Goal: Contribute content: Contribute content

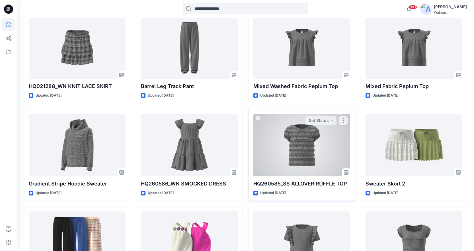
scroll to position [773, 0]
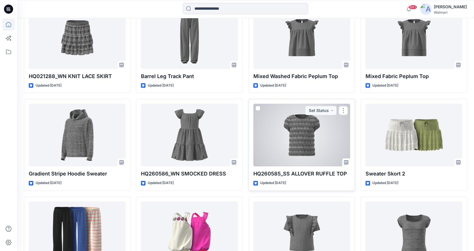
click at [310, 142] on div at bounding box center [301, 135] width 97 height 63
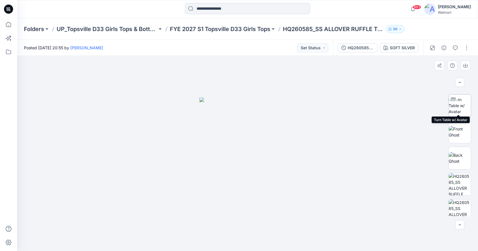
scroll to position [28, 0]
drag, startPoint x: 406, startPoint y: 5, endPoint x: 411, endPoint y: 1, distance: 5.9
click at [406, 5] on div "99+ Notifications Gwen Hine shared Halloween LS Tees in FYE 2027 S3 UP Topsvill…" at bounding box center [247, 9] width 461 height 13
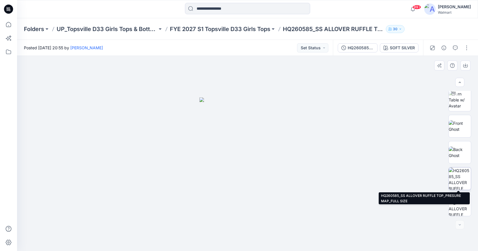
click at [462, 175] on img at bounding box center [460, 178] width 22 height 22
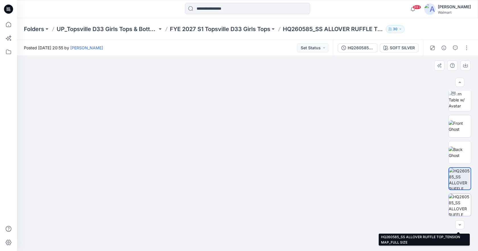
scroll to position [0, 0]
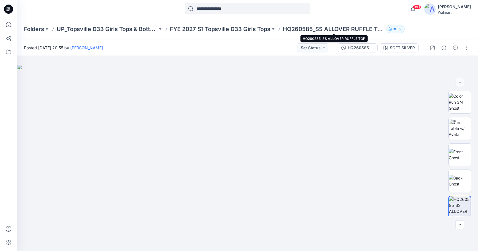
click at [320, 29] on p "HQ260585_SS ALLOVER RUFFLE TOP" at bounding box center [333, 29] width 101 height 8
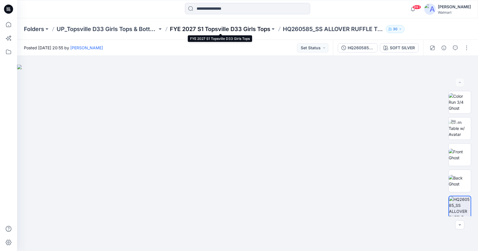
click at [247, 26] on p "FYE 2027 S1 Topsville D33 Girls Tops" at bounding box center [220, 29] width 101 height 8
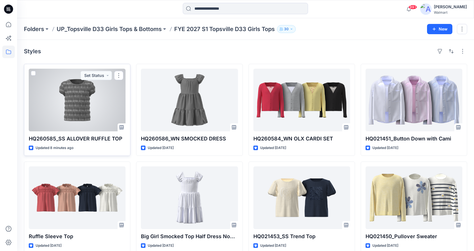
click at [78, 94] on div at bounding box center [77, 100] width 97 height 63
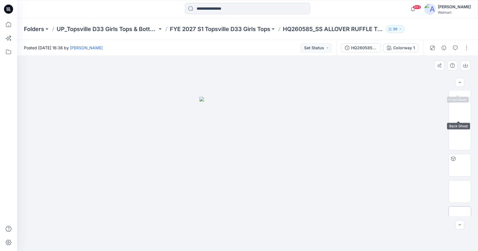
scroll to position [81, 0]
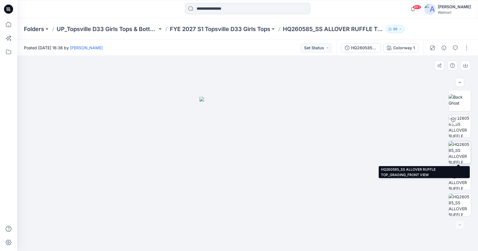
click at [467, 149] on img at bounding box center [460, 152] width 22 height 22
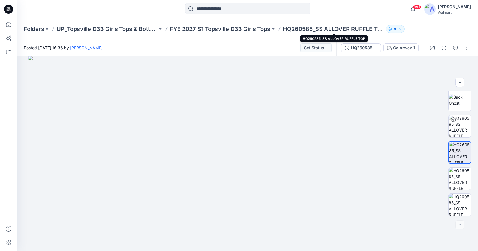
click at [295, 26] on p "HQ260585_SS ALLOVER RUFFLE TOP" at bounding box center [333, 29] width 101 height 8
click at [310, 29] on p "HQ260585_SS ALLOVER RUFFLE TOP" at bounding box center [333, 29] width 101 height 8
drag, startPoint x: 314, startPoint y: 29, endPoint x: 285, endPoint y: 32, distance: 28.9
click at [285, 32] on p "HQ260585_SS ALLOVER RUFFLE TOP" at bounding box center [333, 29] width 101 height 8
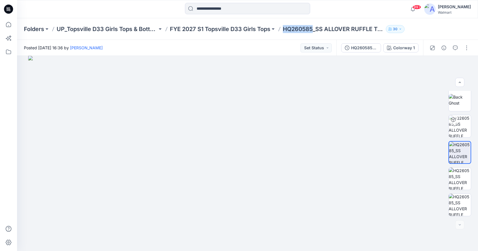
copy p "HQ260585"
click at [324, 27] on p "HQ260585_SS ALLOVER RUFFLE TOP" at bounding box center [333, 29] width 101 height 8
click at [248, 26] on p "FYE 2027 S1 Topsville D33 Girls Tops" at bounding box center [220, 29] width 101 height 8
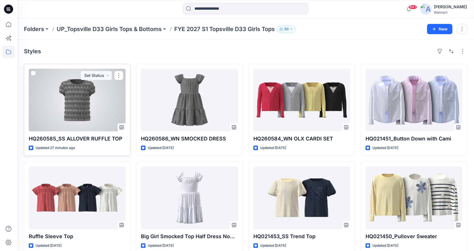
click at [61, 111] on div at bounding box center [77, 100] width 97 height 63
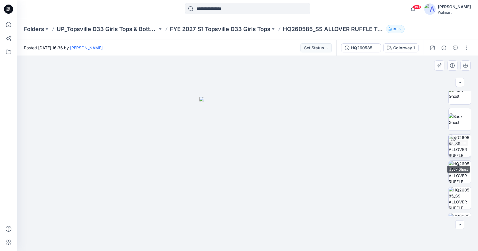
scroll to position [81, 0]
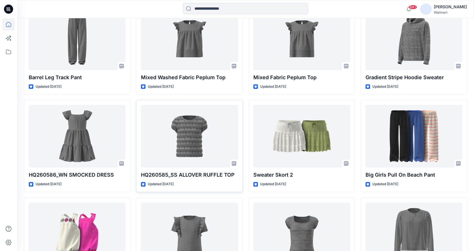
scroll to position [773, 0]
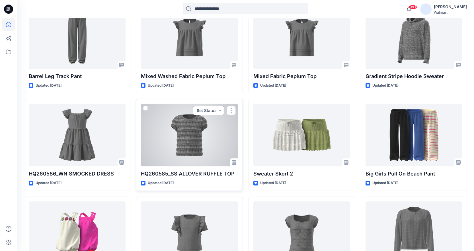
click at [197, 115] on button "Set Status" at bounding box center [208, 110] width 31 height 9
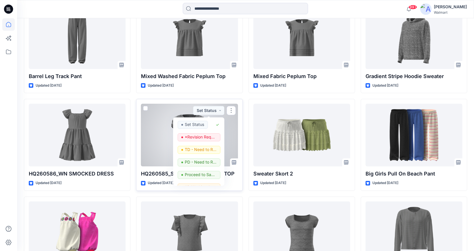
click at [162, 110] on div at bounding box center [189, 135] width 97 height 63
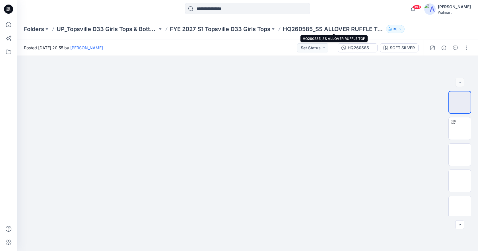
click at [318, 27] on p "HQ260585_SS ALLOVER RUFFLE TOP" at bounding box center [333, 29] width 101 height 8
click at [291, 30] on p "HQ260585_SS ALLOVER RUFFLE TOP" at bounding box center [333, 29] width 101 height 8
click at [283, 32] on div "Folders UP_Topsville D33 Girls Tops & Bottoms FYE 2027 S1 Topsville D33 Girls T…" at bounding box center [225, 29] width 403 height 8
drag, startPoint x: 283, startPoint y: 31, endPoint x: 382, endPoint y: 32, distance: 99.4
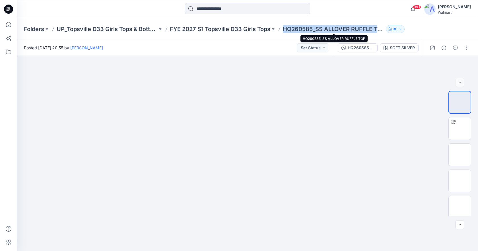
click at [382, 32] on div "Folders UP_Topsville D33 Girls Tops & Bottoms FYE 2027 S1 Topsville D33 Girls T…" at bounding box center [225, 29] width 403 height 8
copy p "HQ260585_SS ALLOVER RUFFLE TO"
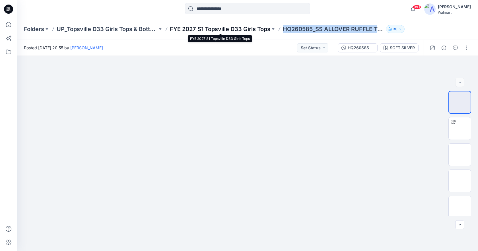
click at [207, 31] on p "FYE 2027 S1 Topsville D33 Girls Tops" at bounding box center [220, 29] width 101 height 8
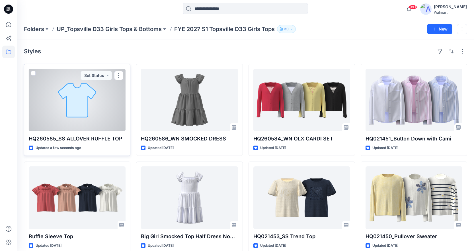
click at [112, 118] on div at bounding box center [77, 100] width 97 height 63
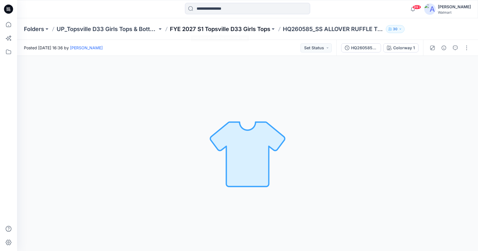
click at [211, 31] on p "FYE 2027 S1 Topsville D33 Girls Tops" at bounding box center [220, 29] width 101 height 8
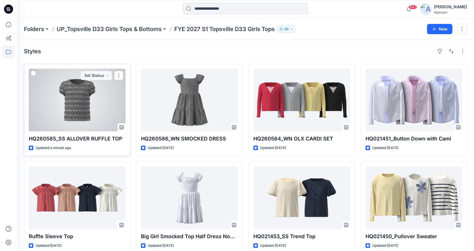
click at [93, 112] on div at bounding box center [77, 100] width 97 height 63
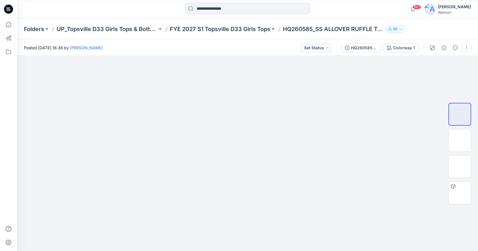
click at [464, 50] on button "button" at bounding box center [466, 47] width 9 height 9
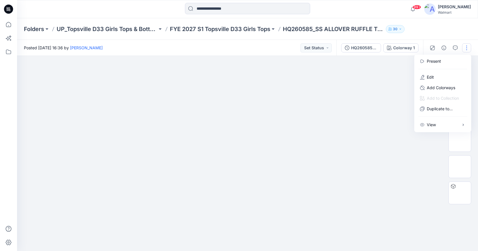
click at [432, 33] on div "Folders UP_Topsville D33 Girls Tops & Bottoms FYE 2027 S1 Topsville D33 Girls T…" at bounding box center [247, 29] width 461 height 22
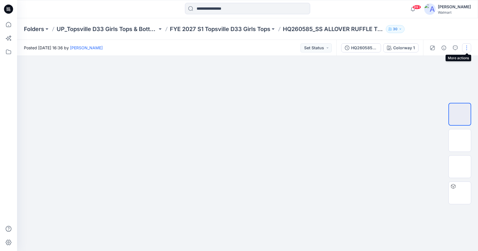
click at [465, 48] on button "button" at bounding box center [466, 47] width 9 height 9
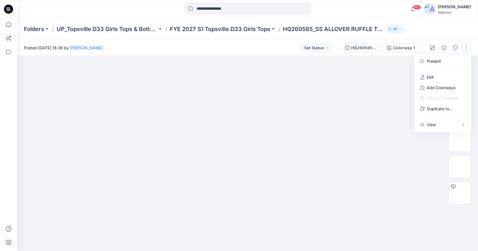
click at [415, 162] on div at bounding box center [247, 153] width 461 height 195
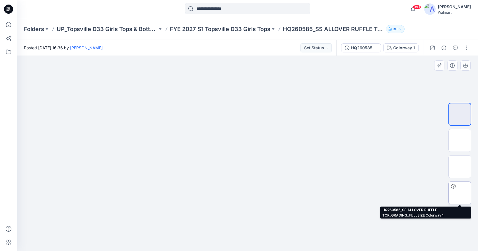
click at [460, 193] on img at bounding box center [460, 193] width 0 height 0
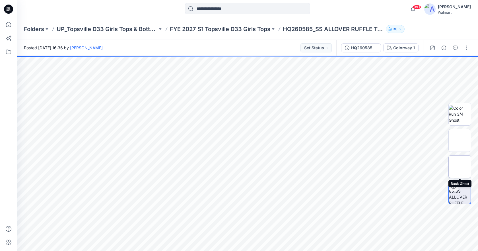
click at [460, 167] on img at bounding box center [460, 167] width 0 height 0
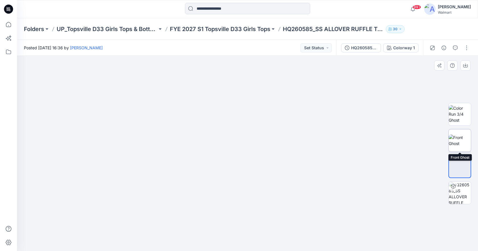
click at [463, 142] on img at bounding box center [460, 140] width 22 height 12
click at [462, 113] on img at bounding box center [460, 114] width 22 height 18
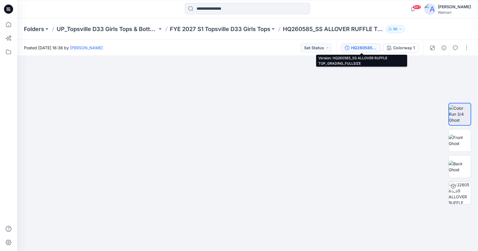
click at [368, 48] on div "HQ260585_SS ALLOVER RUFFLE TOP_GRADING_FULLSIZE" at bounding box center [364, 48] width 26 height 6
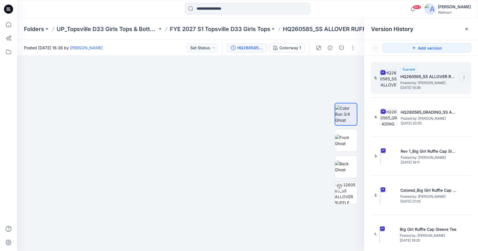
click at [464, 77] on icon at bounding box center [464, 77] width 5 height 5
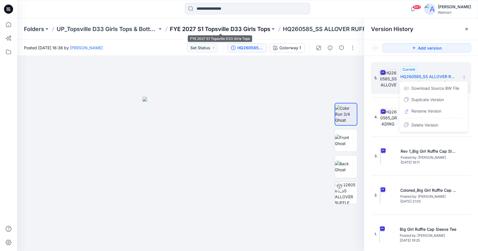
click at [245, 27] on p "FYE 2027 S1 Topsville D33 Girls Tops" at bounding box center [220, 29] width 101 height 8
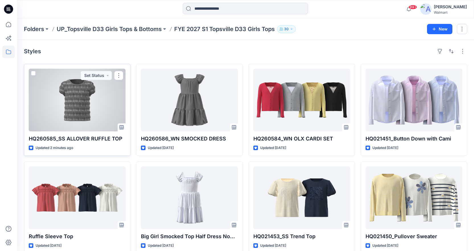
click at [87, 99] on div at bounding box center [77, 100] width 97 height 63
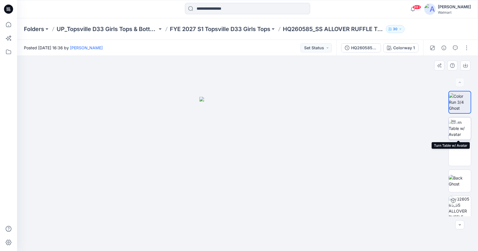
click at [461, 128] on img at bounding box center [460, 128] width 22 height 18
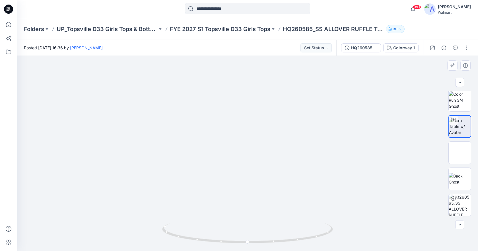
scroll to position [2, 0]
click at [460, 148] on img at bounding box center [460, 152] width 22 height 12
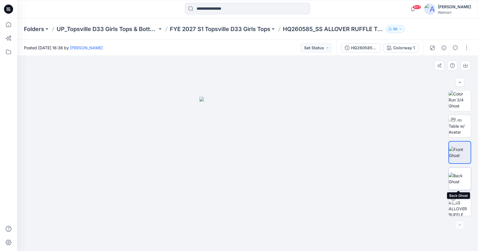
click at [458, 173] on img at bounding box center [460, 179] width 22 height 12
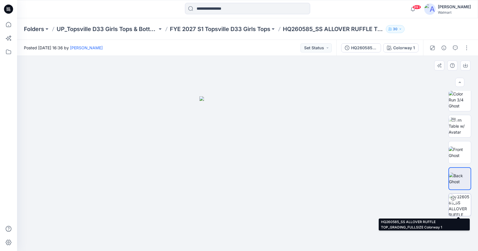
click at [463, 198] on img at bounding box center [460, 205] width 22 height 22
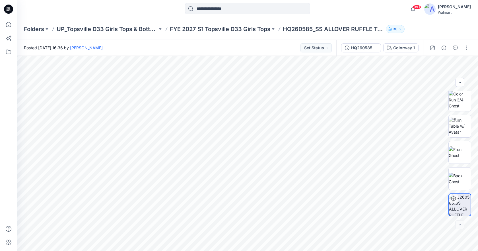
click at [443, 30] on div "Folders UP_Topsville D33 Girls Tops & Bottoms FYE 2027 S1 Topsville D33 Girls T…" at bounding box center [247, 29] width 461 height 22
click at [466, 50] on button "button" at bounding box center [466, 47] width 9 height 9
click at [457, 126] on img at bounding box center [460, 126] width 22 height 18
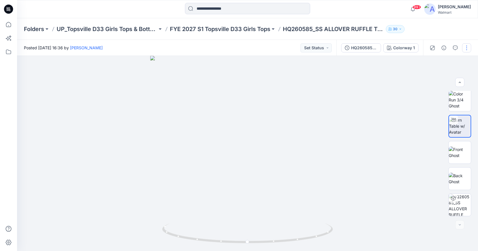
click at [465, 49] on button "button" at bounding box center [466, 47] width 9 height 9
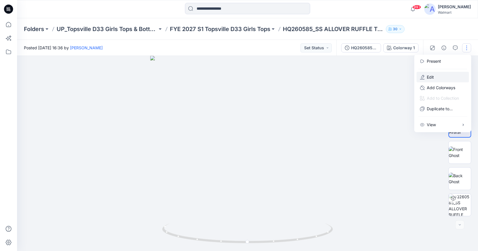
click at [436, 74] on button "Edit" at bounding box center [443, 77] width 52 height 11
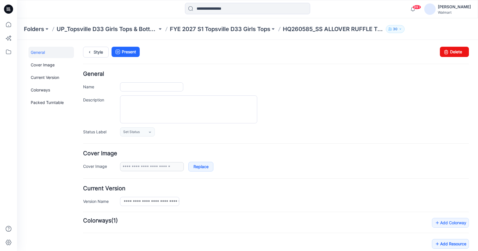
type input "**********"
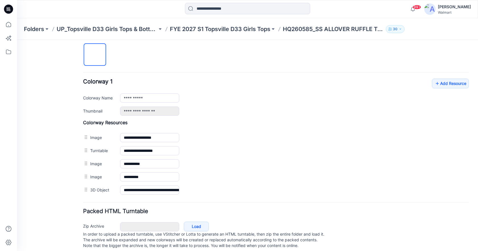
scroll to position [199, 0]
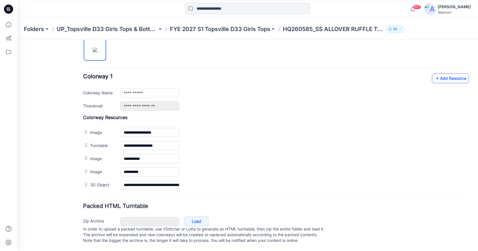
click at [444, 74] on link "Add Resource" at bounding box center [450, 78] width 37 height 10
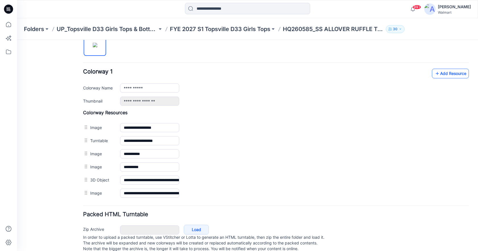
click at [448, 74] on link "Add Resource" at bounding box center [450, 74] width 37 height 10
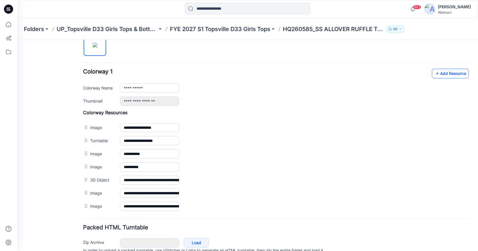
click at [451, 75] on link "Add Resource" at bounding box center [450, 74] width 37 height 10
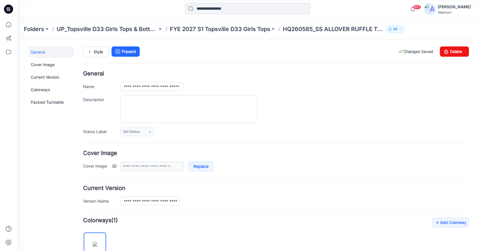
scroll to position [0, 0]
click at [91, 50] on icon at bounding box center [90, 52] width 8 height 10
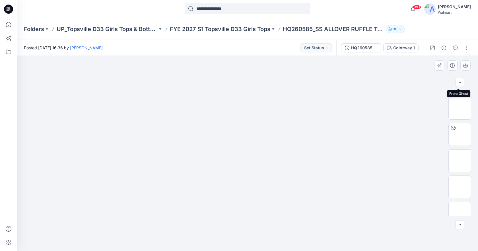
scroll to position [81, 0]
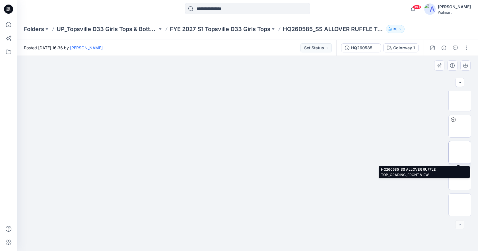
click at [460, 152] on img at bounding box center [460, 152] width 0 height 0
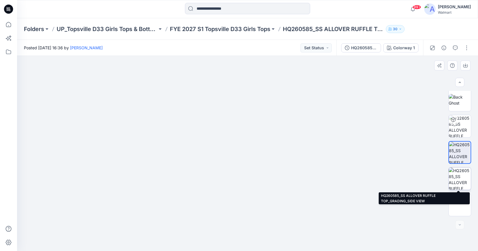
click at [464, 179] on img at bounding box center [460, 178] width 22 height 22
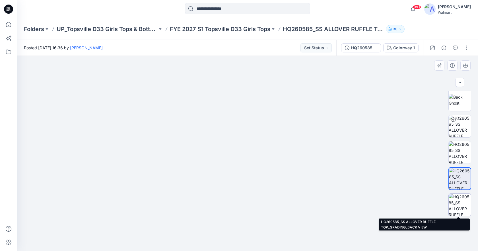
click at [465, 196] on img at bounding box center [460, 205] width 22 height 22
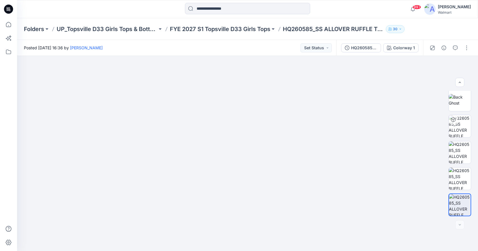
click at [377, 14] on div "99+ Notifications Gwen Hine has updated Sweatshirt and Legging Set 2 with Rev 1…" at bounding box center [247, 9] width 461 height 13
drag, startPoint x: 313, startPoint y: 29, endPoint x: 283, endPoint y: 30, distance: 29.9
click at [283, 30] on div "Folders UP_Topsville D33 Girls Tops & Bottoms FYE 2027 S1 Topsville D33 Girls T…" at bounding box center [225, 29] width 403 height 8
copy p "HQ260585"
